Goal: Task Accomplishment & Management: Complete application form

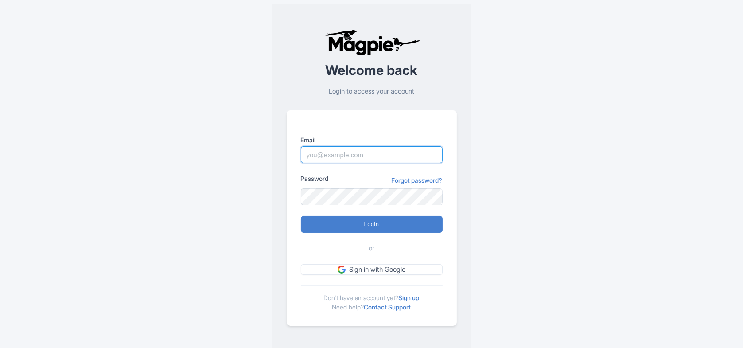
drag, startPoint x: 0, startPoint y: 0, endPoint x: 379, endPoint y: 152, distance: 407.8
click at [379, 152] on input "Email" at bounding box center [372, 154] width 142 height 17
type input "[EMAIL_ADDRESS][DOMAIN_NAME]"
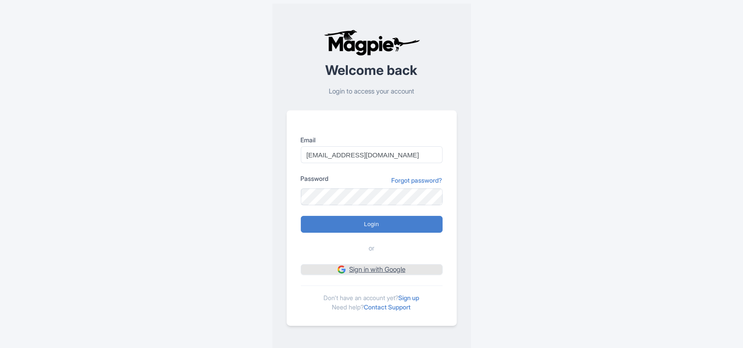
click at [375, 271] on link "Sign in with Google" at bounding box center [372, 269] width 142 height 11
click at [417, 300] on link "Sign up" at bounding box center [409, 298] width 21 height 8
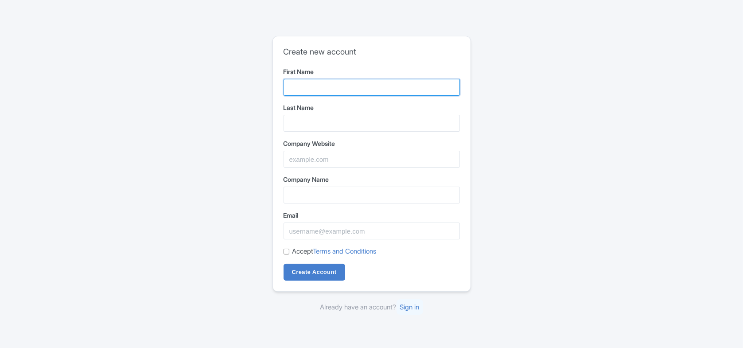
click at [321, 82] on input "First Name" at bounding box center [372, 87] width 176 height 17
type input "[PERSON_NAME]"
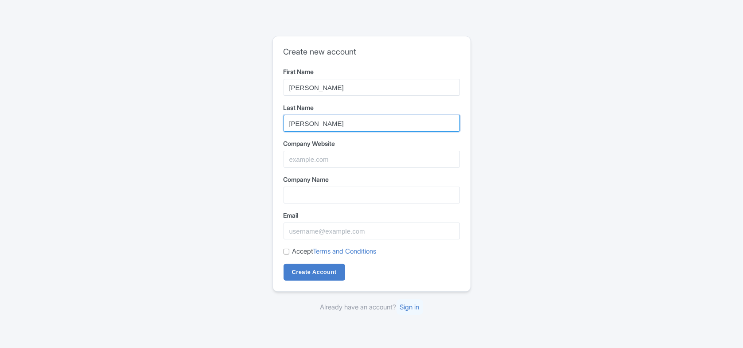
type input "Pham"
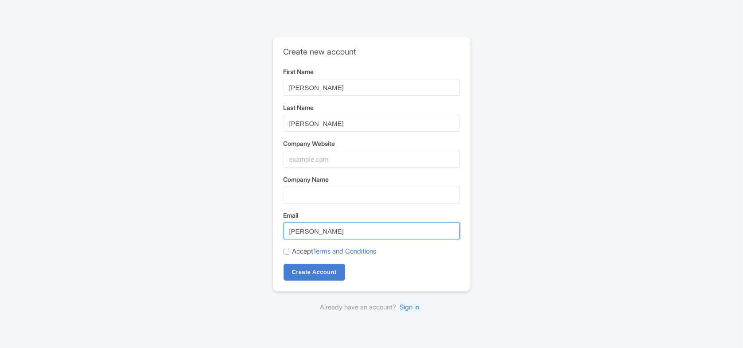
type input "thanhtaidoan1301@gmail.com"
click at [287, 252] on input "Accept Terms and Conditions" at bounding box center [287, 252] width 6 height 6
checkbox input "true"
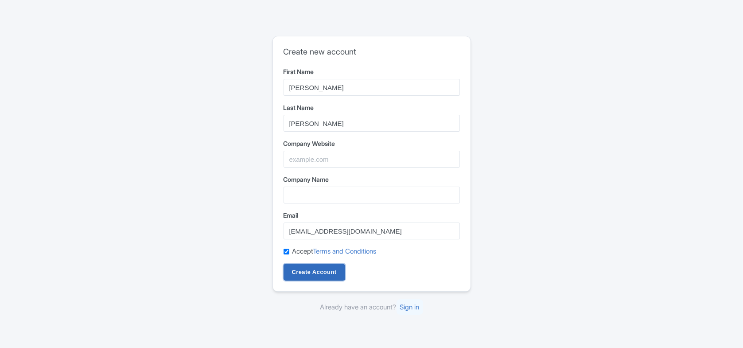
click at [306, 274] on input "Create Account" at bounding box center [315, 272] width 62 height 17
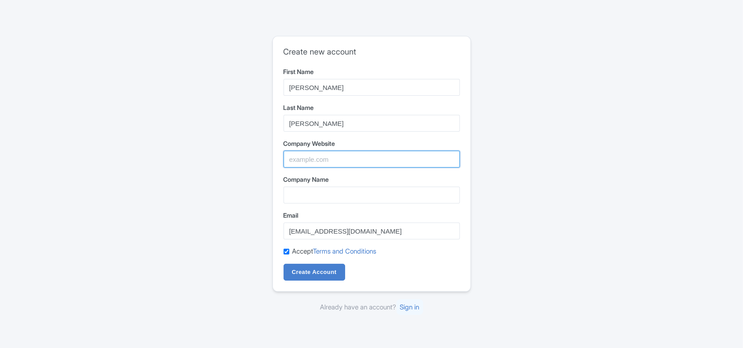
click at [305, 161] on input "Company Website" at bounding box center [372, 159] width 176 height 17
type input "huongdanviendulich.vn"
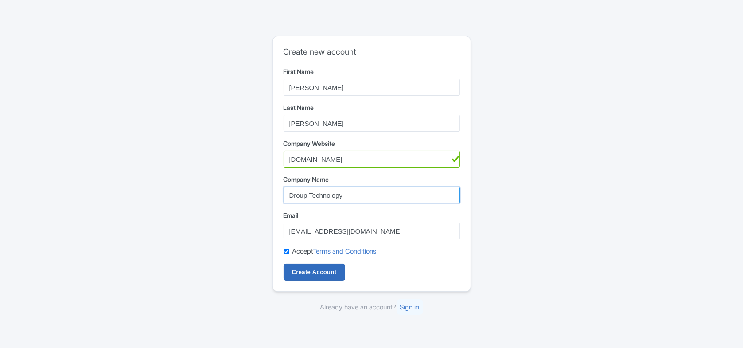
type input "Droup Technology"
click at [301, 278] on input "Create Account" at bounding box center [315, 272] width 62 height 17
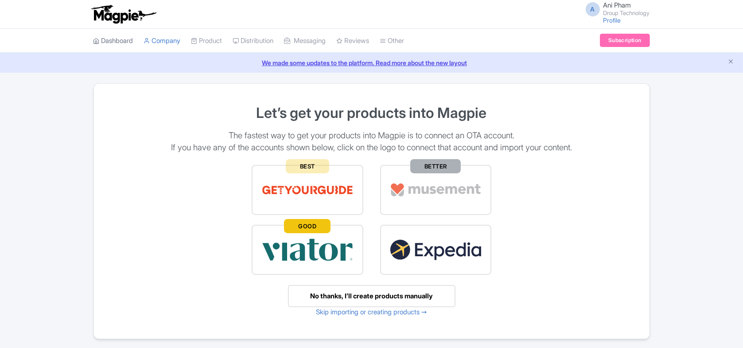
click at [101, 37] on link "Dashboard" at bounding box center [114, 41] width 40 height 24
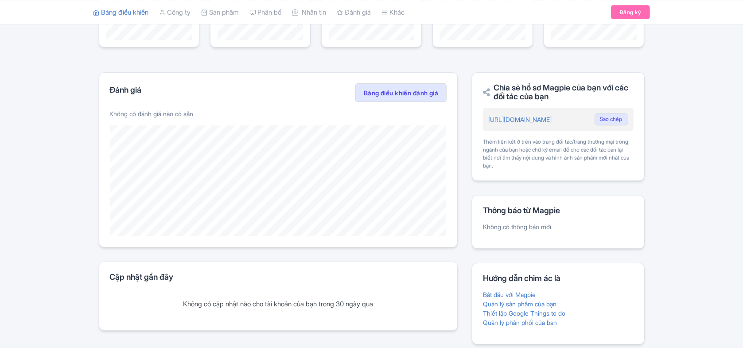
scroll to position [133, 0]
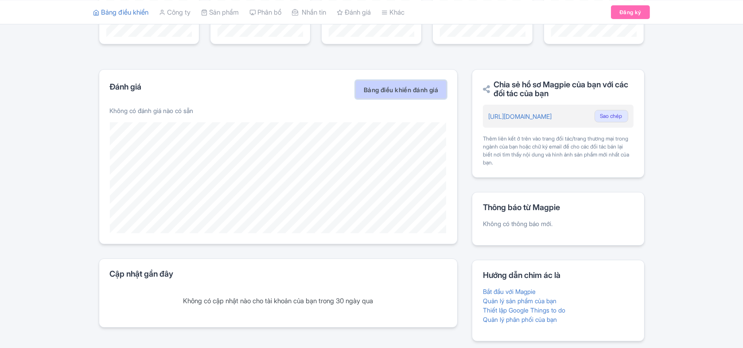
click at [414, 91] on font "Bảng điều khiển đánh giá" at bounding box center [401, 90] width 74 height 8
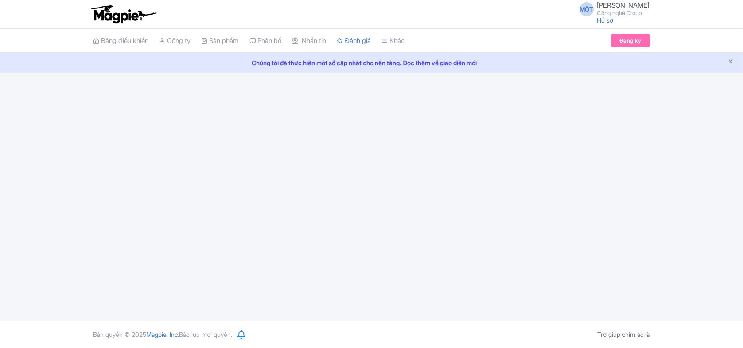
click at [661, 84] on div "MỘT Ani Phạm Công nghệ Droup Hồ sơ Người dùng Cài đặt Đăng xuất Bảng điều khiển…" at bounding box center [371, 160] width 743 height 321
click at [606, 23] on font "Hồ sơ" at bounding box center [606, 20] width 16 height 8
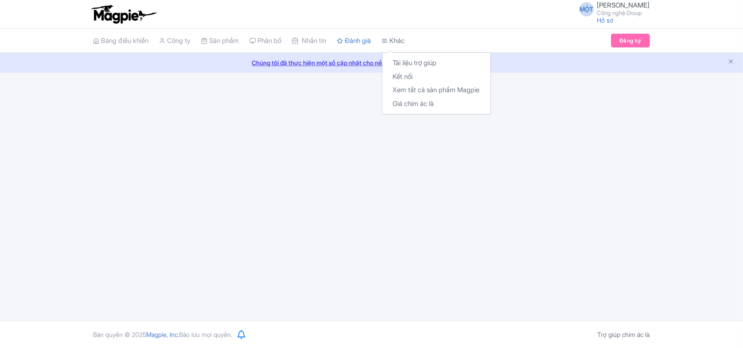
click at [388, 39] on icon at bounding box center [385, 41] width 6 height 6
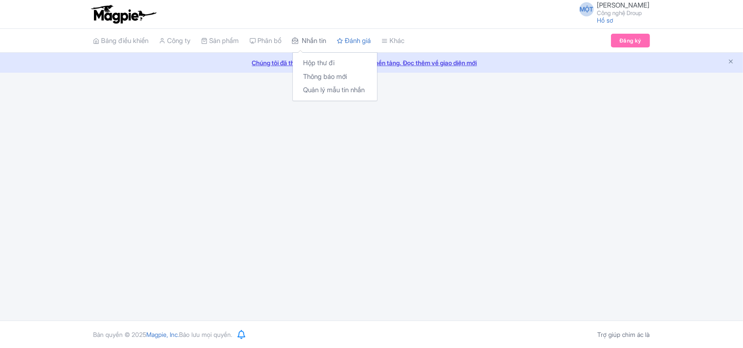
click at [313, 41] on font "Nhắn tin" at bounding box center [314, 40] width 24 height 8
click at [136, 37] on font "Bảng điều khiển" at bounding box center [125, 40] width 47 height 8
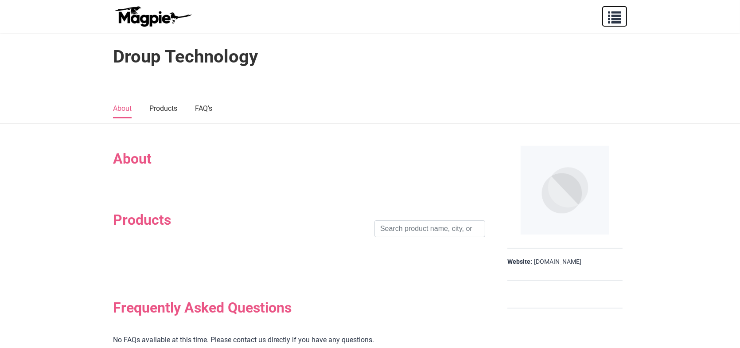
click at [622, 21] on button "button" at bounding box center [614, 16] width 25 height 20
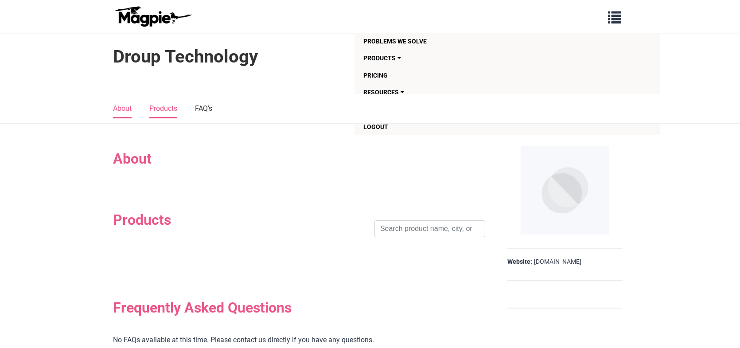
click at [175, 114] on link "Products" at bounding box center [163, 109] width 28 height 19
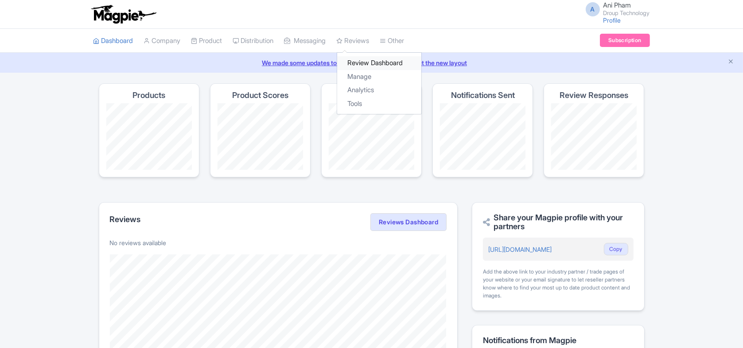
click at [372, 66] on link "Review Dashboard" at bounding box center [379, 63] width 84 height 14
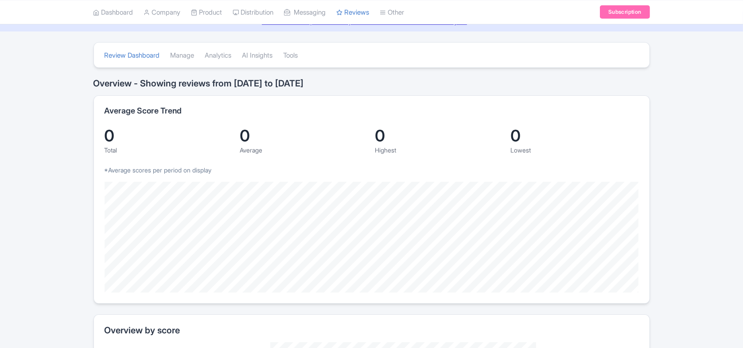
scroll to position [40, 0]
